Goal: Check status: Check status

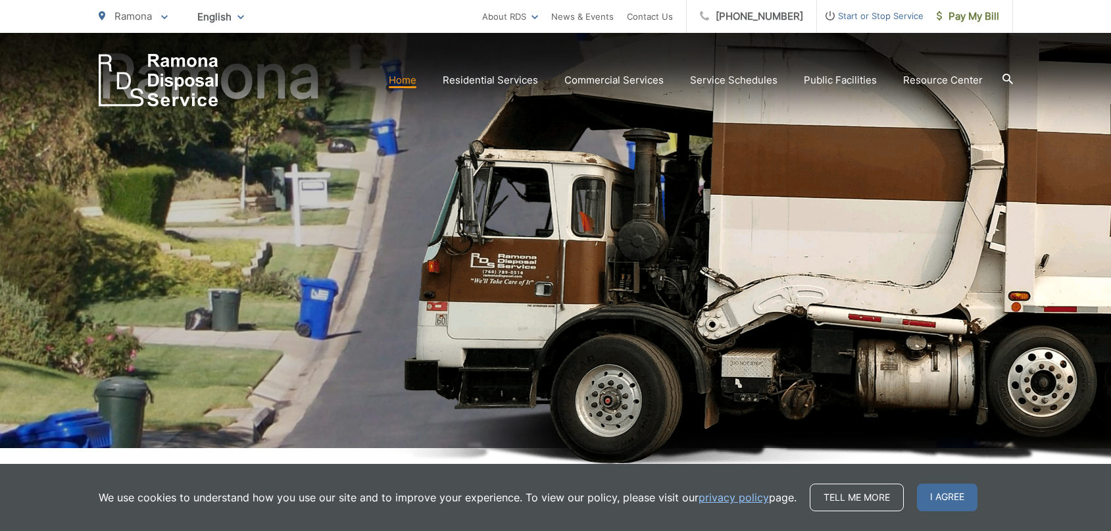
scroll to position [132, 0]
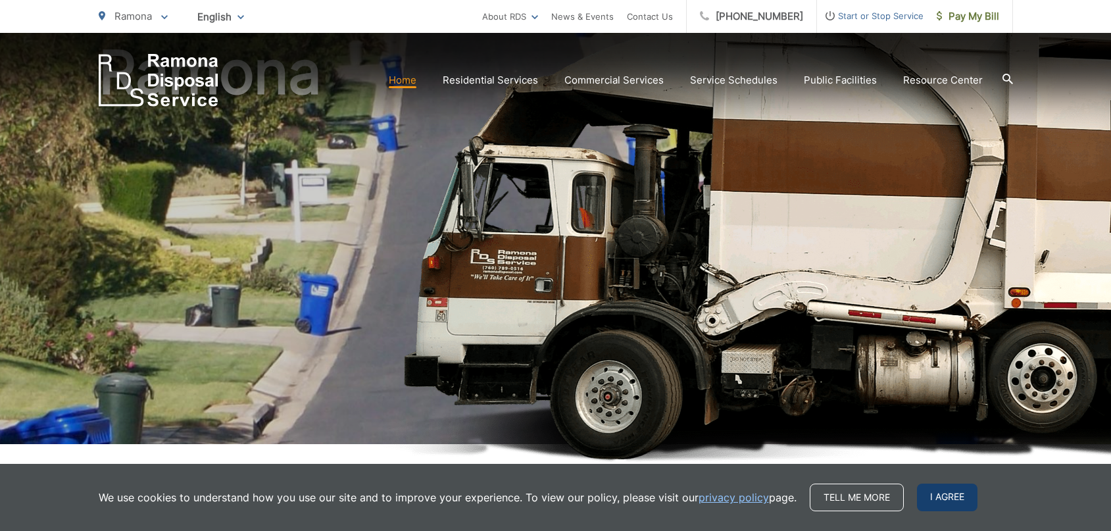
click at [968, 495] on span "I agree" at bounding box center [947, 498] width 61 height 28
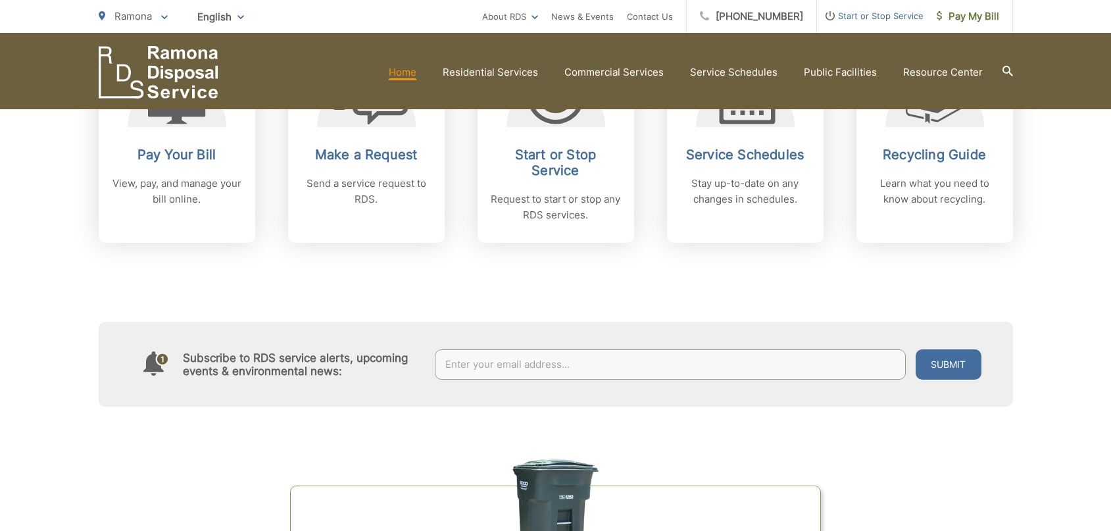
scroll to position [614, 0]
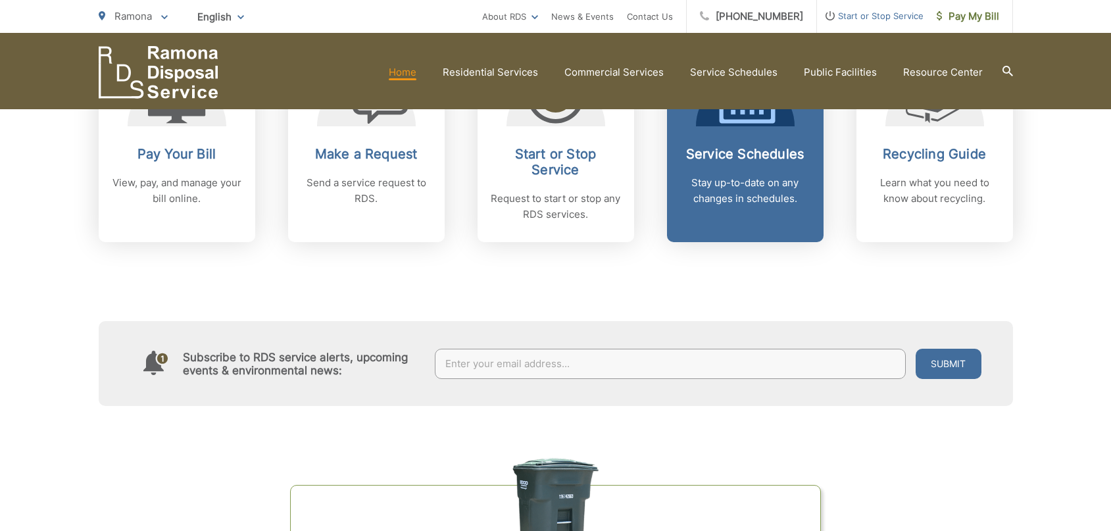
click at [728, 188] on p "Stay up-to-date on any changes in schedules." at bounding box center [745, 191] width 130 height 32
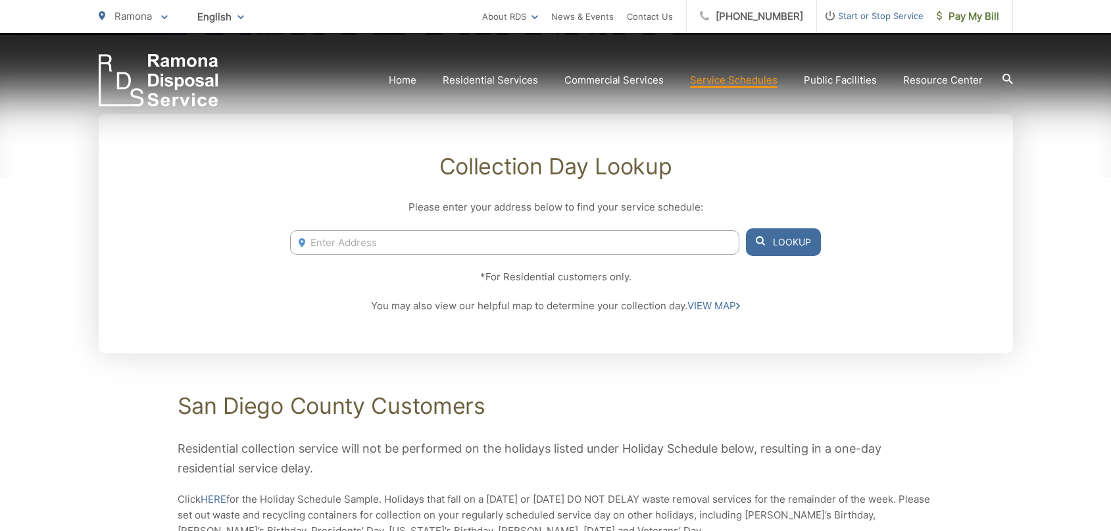
scroll to position [241, 0]
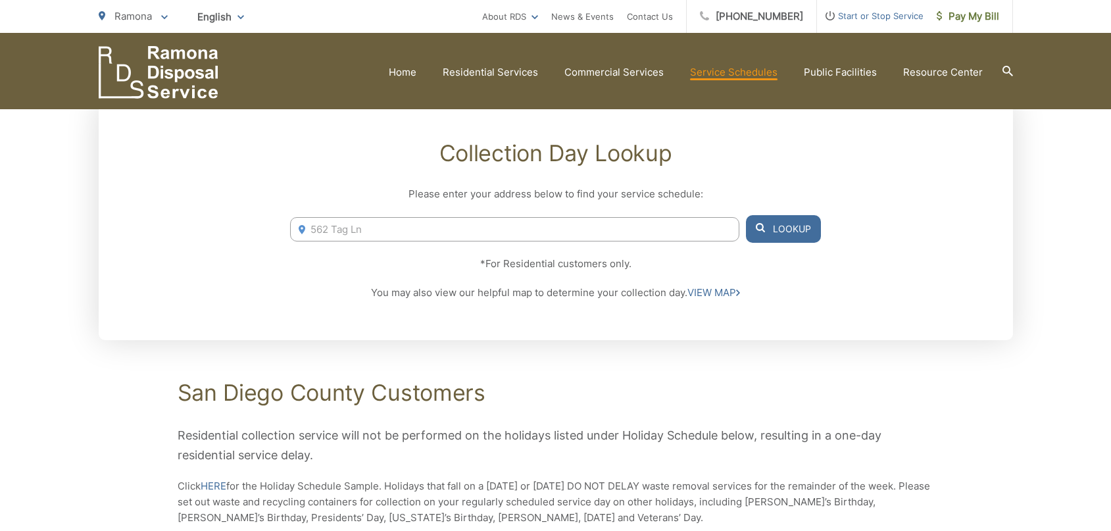
click at [802, 234] on button "Lookup" at bounding box center [783, 229] width 75 height 28
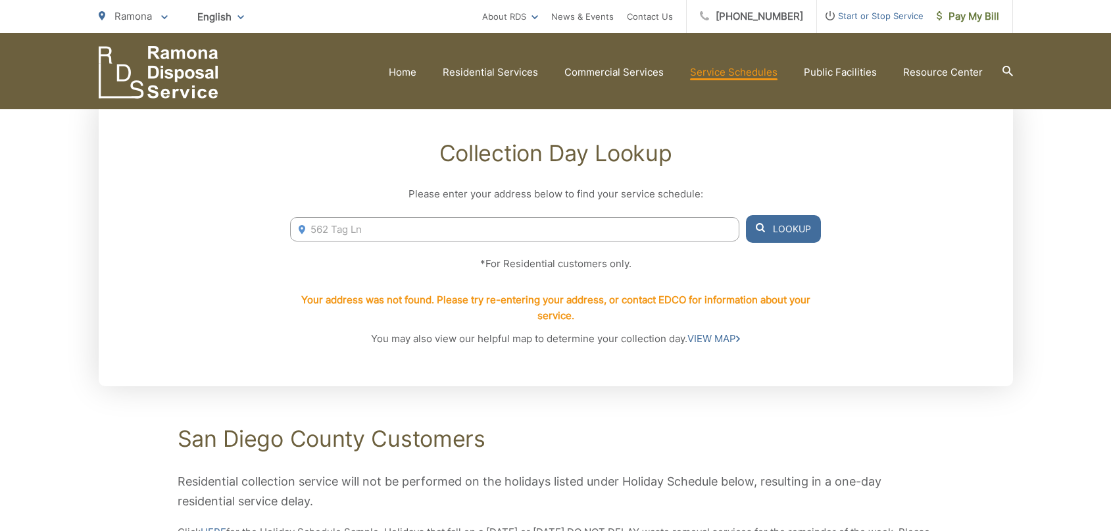
click at [580, 228] on input "562 Tag Ln" at bounding box center [514, 229] width 449 height 24
click at [784, 233] on button "Lookup" at bounding box center [783, 229] width 75 height 28
click at [368, 234] on input "562 Tag Ln ramona CA 92065" at bounding box center [514, 229] width 449 height 24
click at [366, 235] on input "562 Tag Ln ramona CA 92065" at bounding box center [514, 229] width 449 height 24
click at [790, 229] on button "Lookup" at bounding box center [783, 229] width 75 height 28
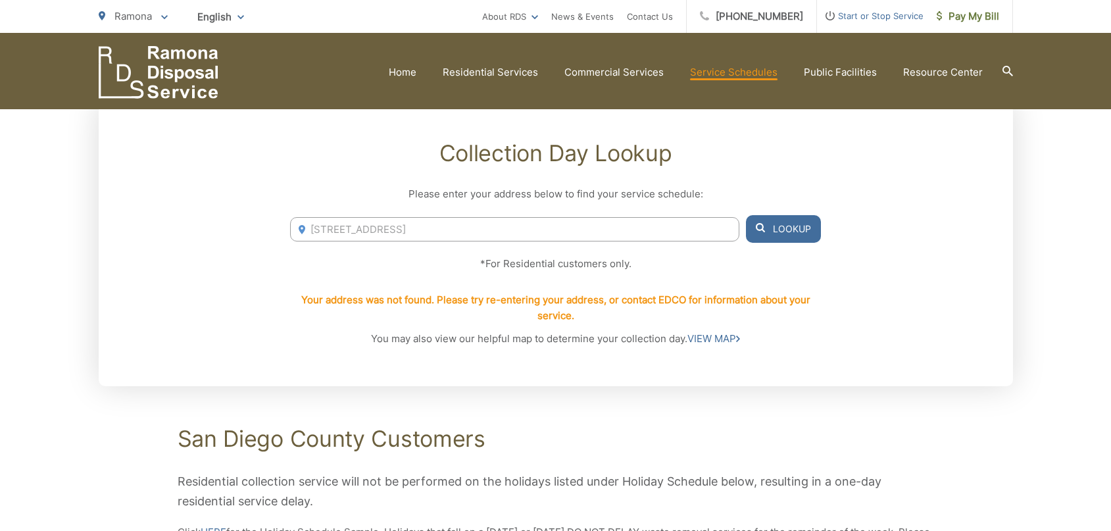
click at [453, 229] on input "562 Tag Ln, ramona CA 92065" at bounding box center [514, 229] width 449 height 24
click at [768, 234] on button "Lookup" at bounding box center [783, 229] width 75 height 28
click at [301, 228] on icon at bounding box center [302, 229] width 7 height 9
click at [778, 230] on button "Lookup" at bounding box center [783, 229] width 75 height 28
click at [438, 230] on input "562 Tag Ln" at bounding box center [514, 229] width 449 height 24
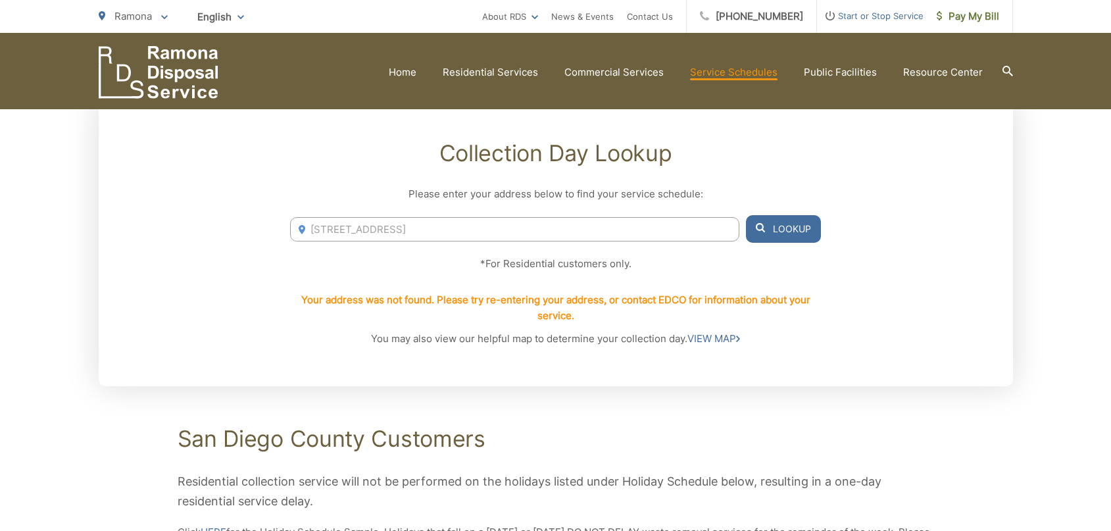
click at [789, 234] on button "Lookup" at bounding box center [783, 229] width 75 height 28
click at [768, 233] on button "Lookup" at bounding box center [783, 229] width 75 height 28
click at [408, 234] on input "562 Tag Ln, Ramona, CA 92065" at bounding box center [514, 229] width 449 height 24
click at [786, 234] on button "Lookup" at bounding box center [783, 229] width 75 height 28
click at [421, 231] on input "562 Tag Ln, Ramona CA 92065" at bounding box center [514, 229] width 449 height 24
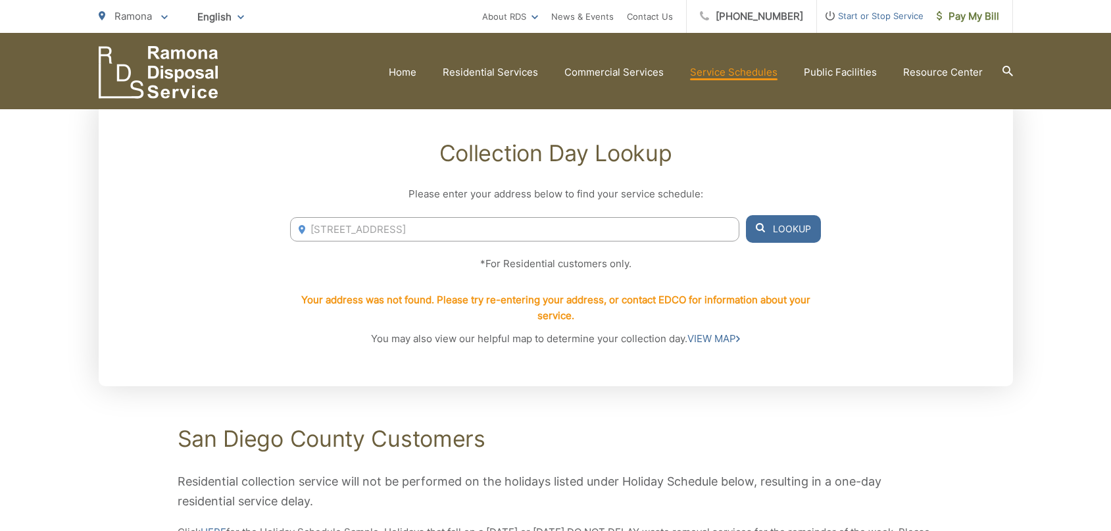
click at [778, 234] on button "Lookup" at bounding box center [783, 229] width 75 height 28
click at [701, 341] on link "VIEW MAP" at bounding box center [714, 339] width 53 height 16
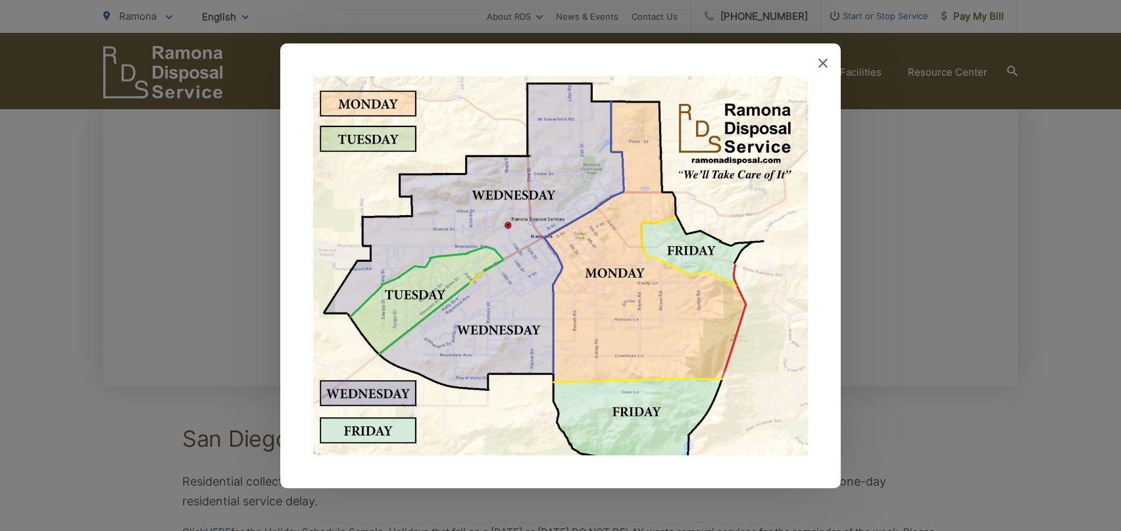
click at [824, 63] on icon at bounding box center [822, 63] width 9 height 9
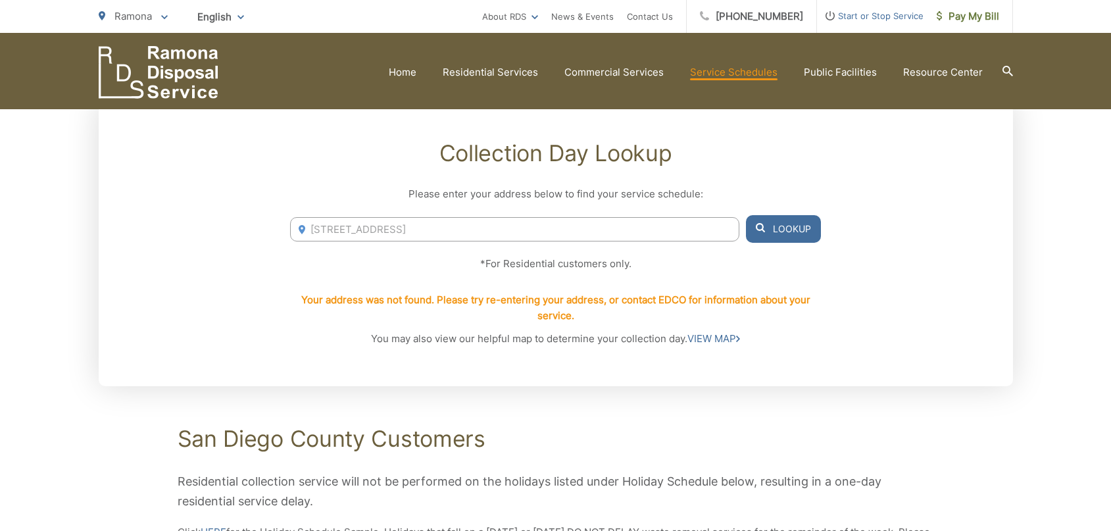
scroll to position [285, 0]
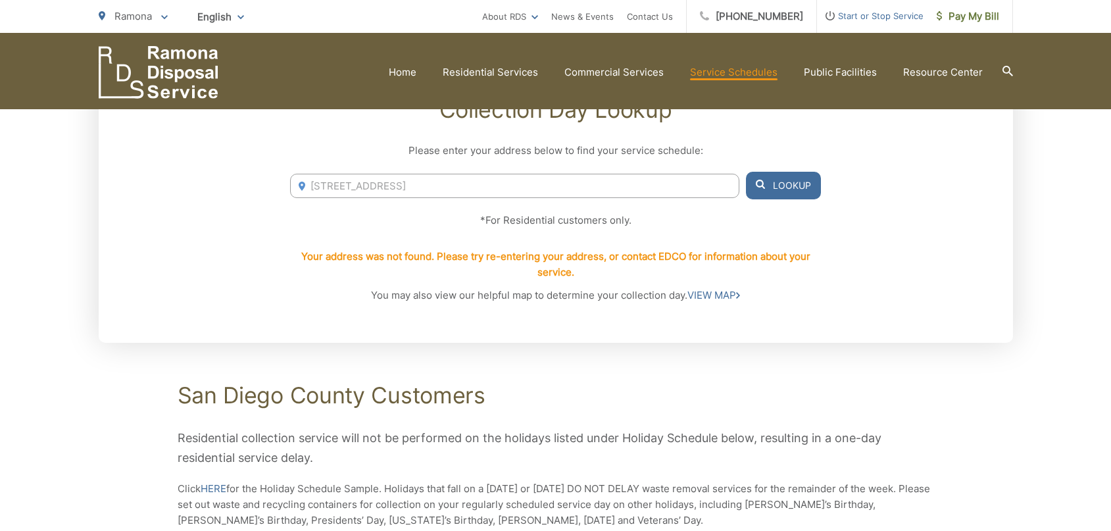
drag, startPoint x: 461, startPoint y: 187, endPoint x: 363, endPoint y: 186, distance: 98.7
click at [363, 186] on input "562 Tag Ln, Ramona CA, 92065" at bounding box center [514, 186] width 449 height 24
click at [772, 186] on button "Lookup" at bounding box center [783, 186] width 75 height 28
click at [468, 181] on input "562 Tag Ln" at bounding box center [514, 186] width 449 height 24
type input "562 Tag Ln, Ramona"
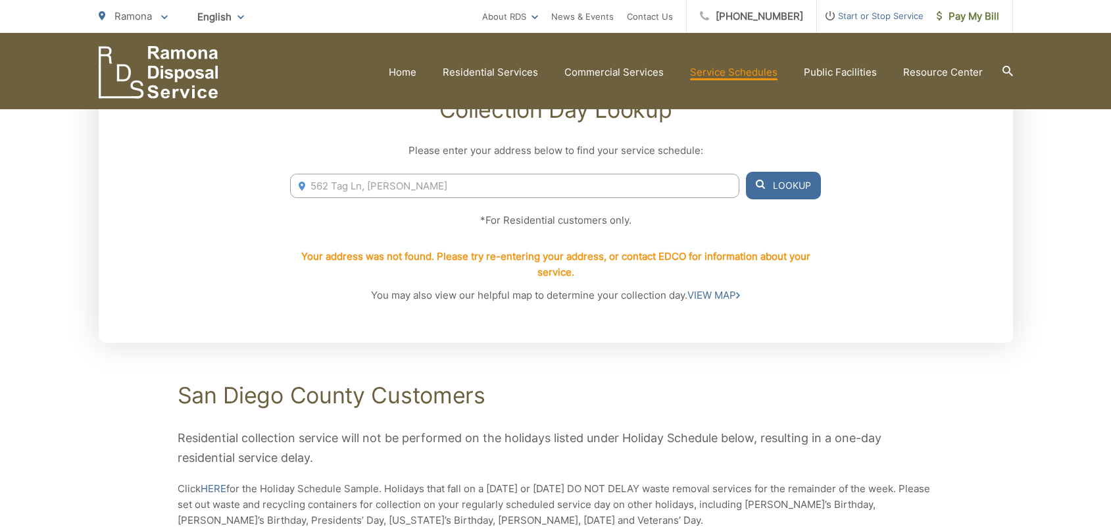
click at [793, 184] on button "Lookup" at bounding box center [783, 186] width 75 height 28
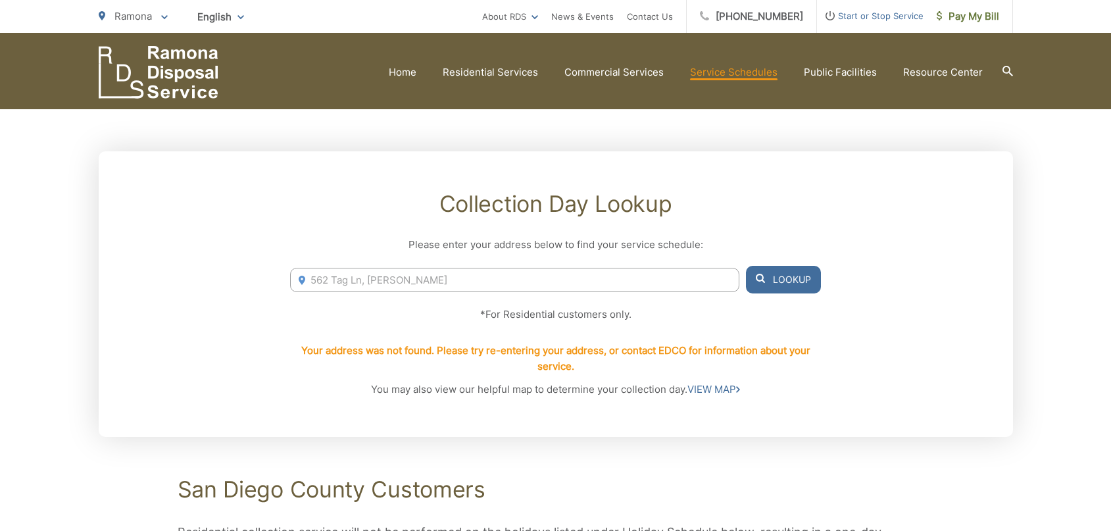
scroll to position [176, 0]
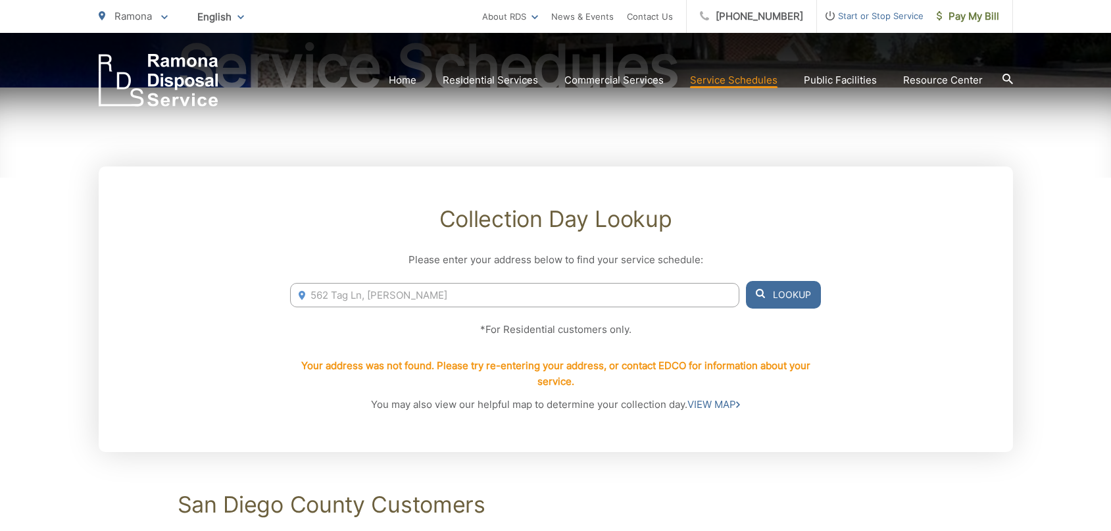
click at [778, 284] on button "Lookup" at bounding box center [783, 295] width 75 height 28
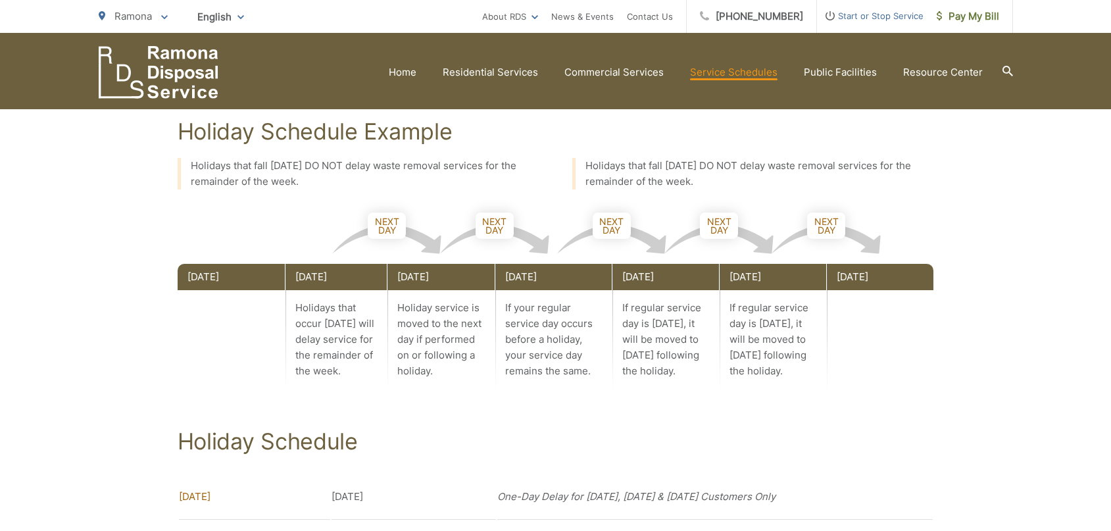
scroll to position [745, 0]
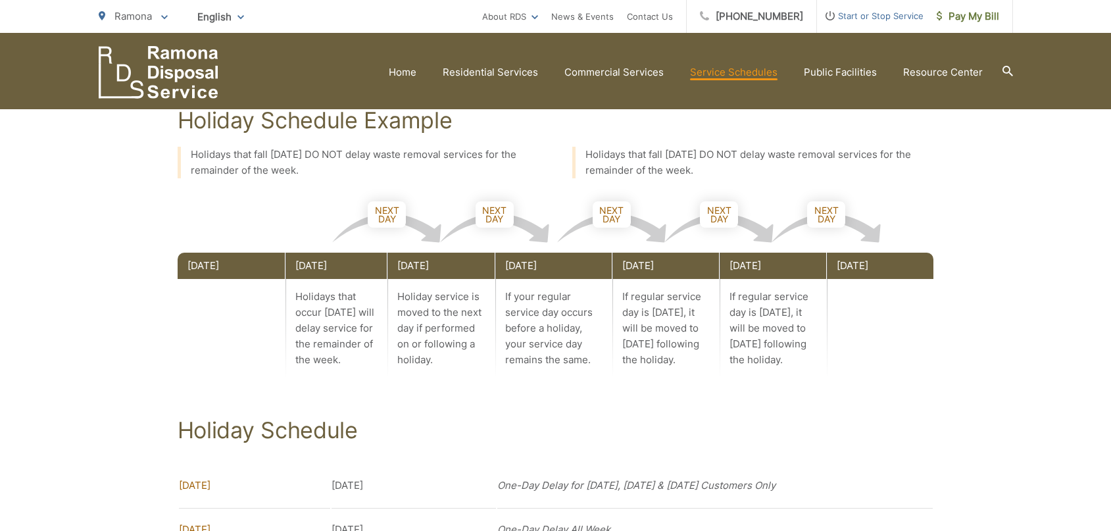
click at [561, 336] on p "If your regular service day occurs before a holiday, your service day remains t…" at bounding box center [553, 328] width 116 height 99
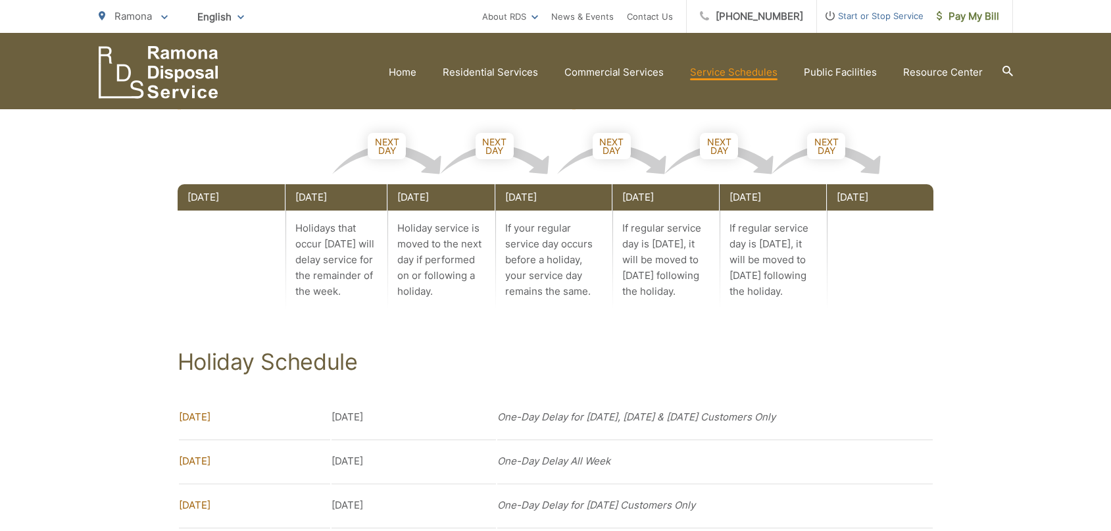
scroll to position [811, 0]
